Goal: Check status: Check status

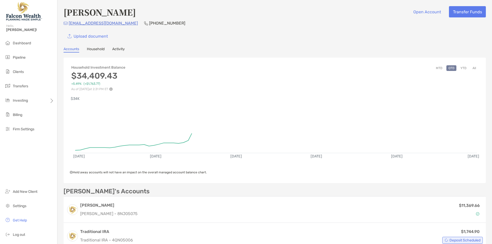
scroll to position [137, 0]
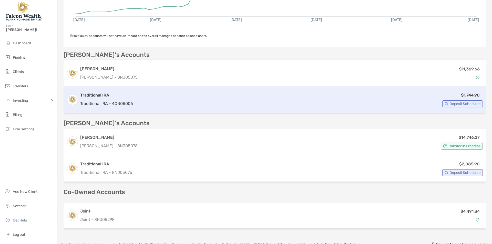
click at [138, 105] on div "$1,744.90 Deposit Scheduled" at bounding box center [309, 99] width 348 height 15
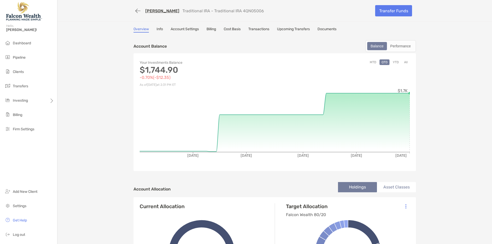
click at [257, 28] on link "Transactions" at bounding box center [258, 30] width 21 height 6
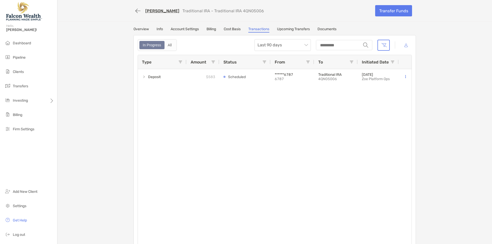
click at [166, 40] on div "In Progress All" at bounding box center [157, 45] width 39 height 12
click at [166, 44] on div "All" at bounding box center [170, 45] width 10 height 7
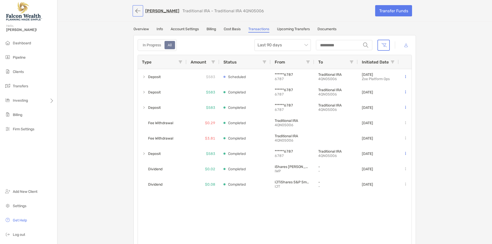
click at [136, 13] on button "button" at bounding box center [137, 10] width 9 height 9
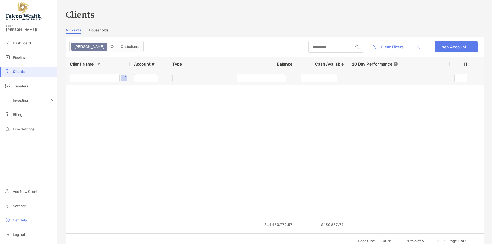
type input "****"
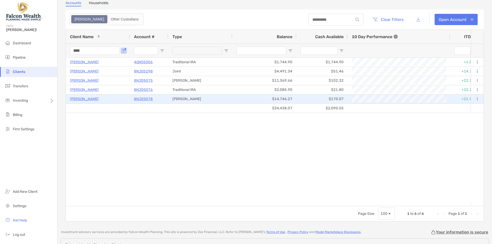
scroll to position [5, 0]
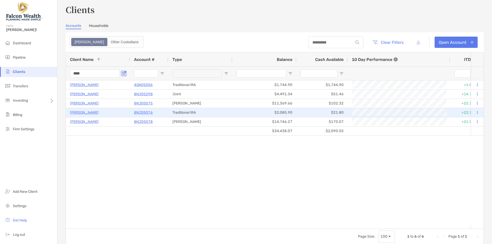
click at [82, 114] on p "[PERSON_NAME]" at bounding box center [84, 112] width 29 height 6
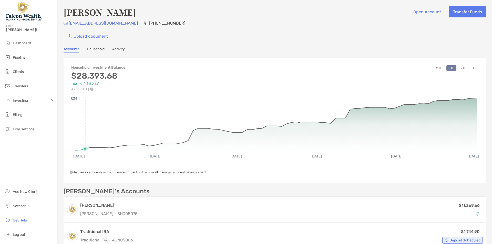
scroll to position [68, 0]
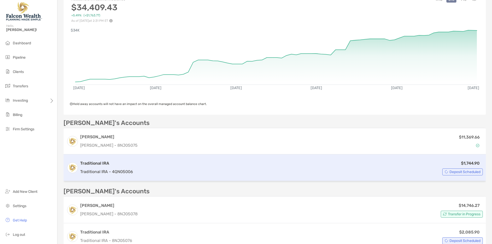
click at [120, 173] on p "Traditional IRA - 4QN05006" at bounding box center [106, 172] width 53 height 6
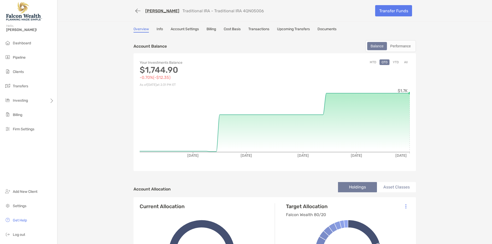
click at [254, 28] on link "Transactions" at bounding box center [258, 30] width 21 height 6
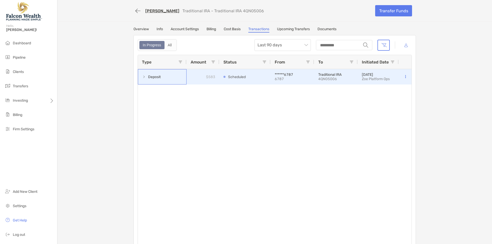
click at [168, 78] on div "Deposit" at bounding box center [162, 76] width 49 height 15
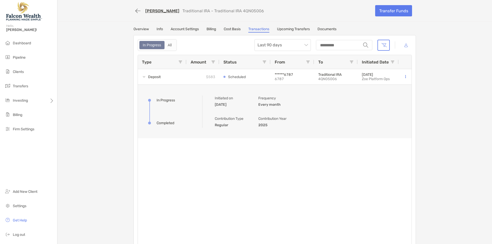
click at [338, 181] on div "Deposit $583 Scheduled ******6787 6787 Traditional IRA 4QN05006 [DATE] Zoe Plat…" at bounding box center [275, 158] width 274 height 178
click at [164, 41] on label "All" at bounding box center [169, 45] width 11 height 8
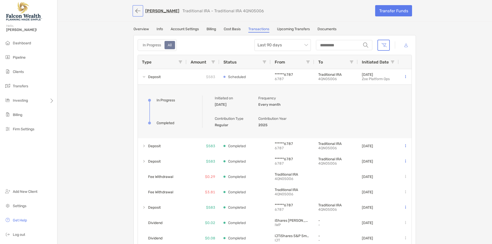
click at [135, 13] on button "button" at bounding box center [137, 10] width 9 height 9
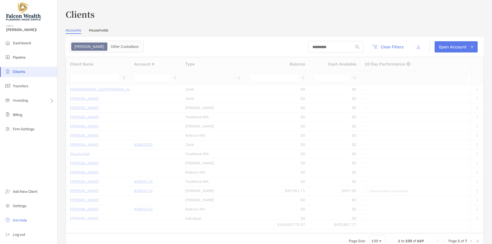
type input "****"
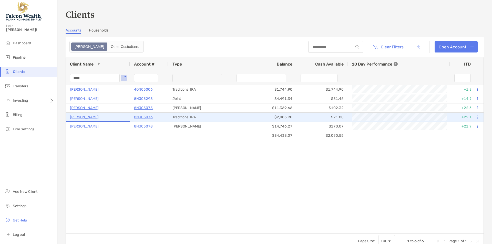
click at [86, 118] on p "[PERSON_NAME]" at bounding box center [84, 117] width 29 height 6
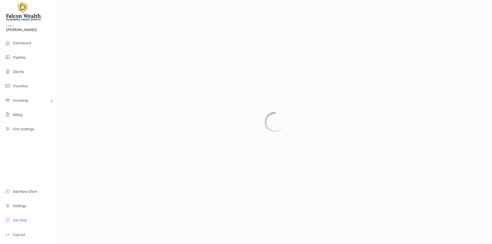
click at [150, 117] on div at bounding box center [274, 122] width 435 height 244
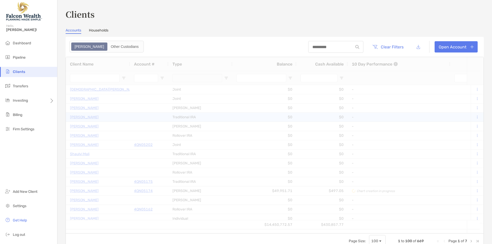
type input "****"
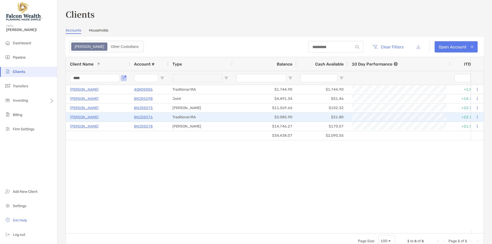
click at [146, 118] on p "8NJ05076" at bounding box center [143, 117] width 19 height 6
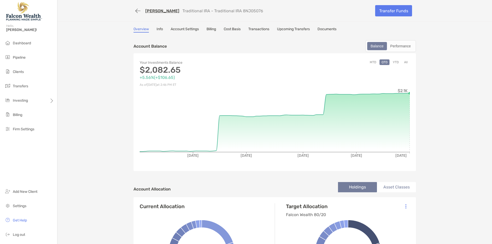
click at [254, 27] on link "Transactions" at bounding box center [258, 30] width 21 height 6
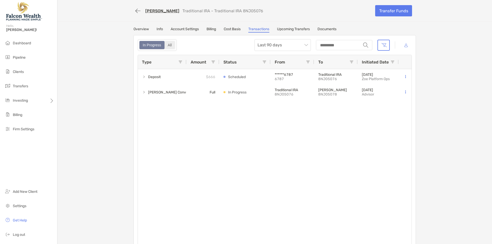
click at [168, 42] on div "All" at bounding box center [170, 45] width 10 height 7
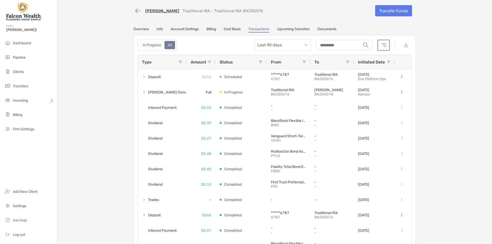
click at [155, 41] on div "In Progress All" at bounding box center [157, 45] width 39 height 12
click at [152, 46] on div "In Progress" at bounding box center [152, 45] width 24 height 7
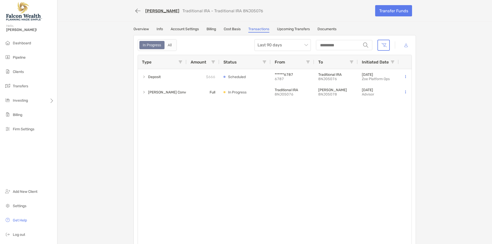
click at [92, 154] on div "[PERSON_NAME] Traditional IRA - Traditional IRA 8NJ05076 Transfer Funds Overvie…" at bounding box center [274, 126] width 435 height 252
click at [86, 132] on div "[PERSON_NAME] Traditional IRA - Traditional IRA 8NJ05076 Transfer Funds Overvie…" at bounding box center [274, 126] width 435 height 252
